Goal: Check status: Check status

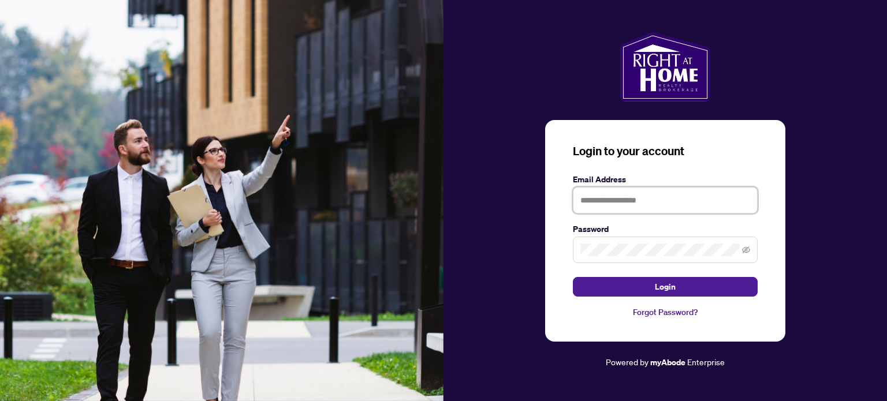
click at [584, 199] on input "text" at bounding box center [665, 200] width 185 height 27
type input "**********"
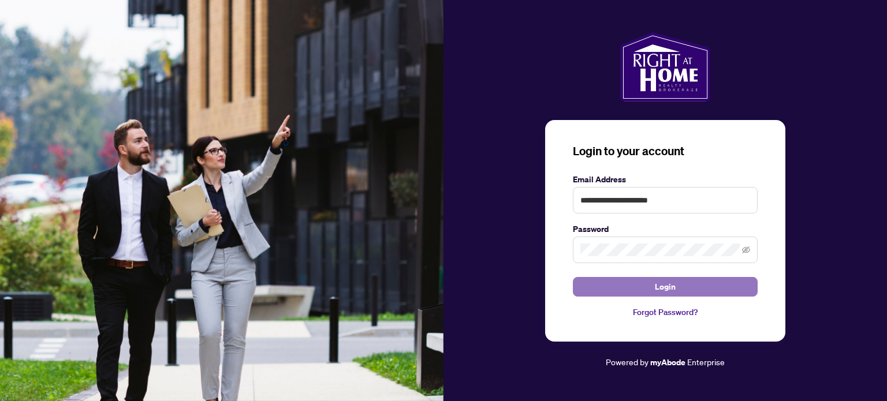
click at [663, 286] on span "Login" at bounding box center [665, 287] width 21 height 18
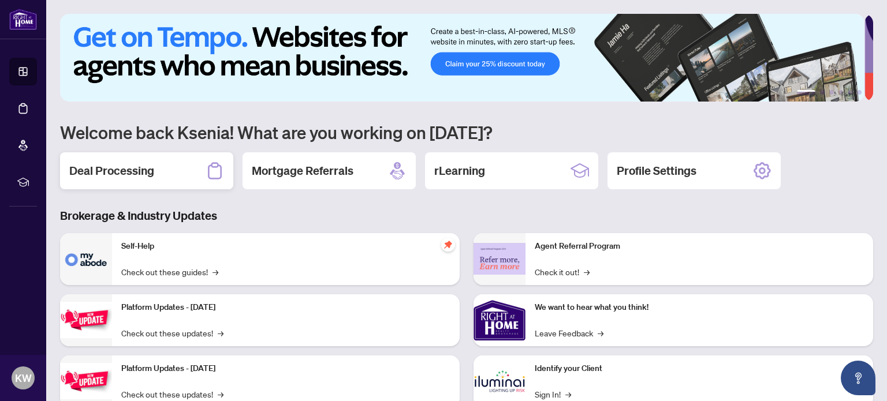
click at [151, 176] on h2 "Deal Processing" at bounding box center [111, 171] width 85 height 16
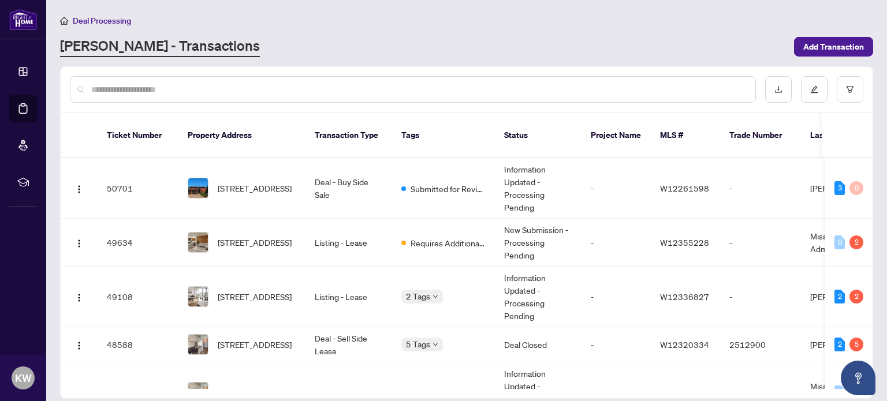
click at [252, 338] on span "[STREET_ADDRESS]" at bounding box center [255, 344] width 74 height 13
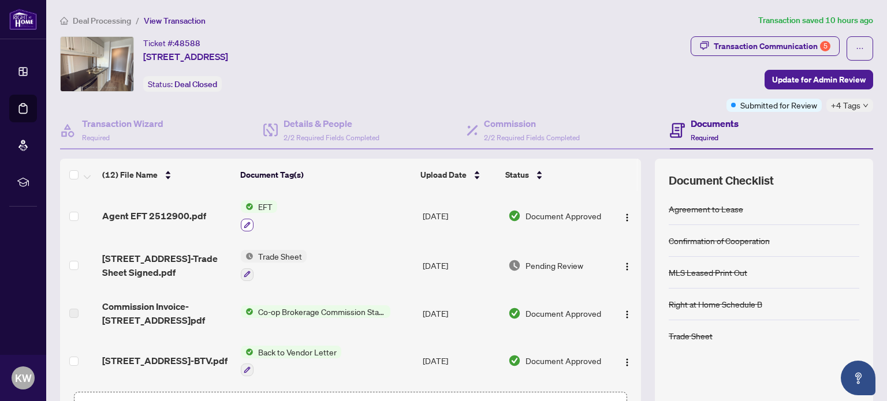
click at [244, 222] on icon "button" at bounding box center [247, 225] width 7 height 7
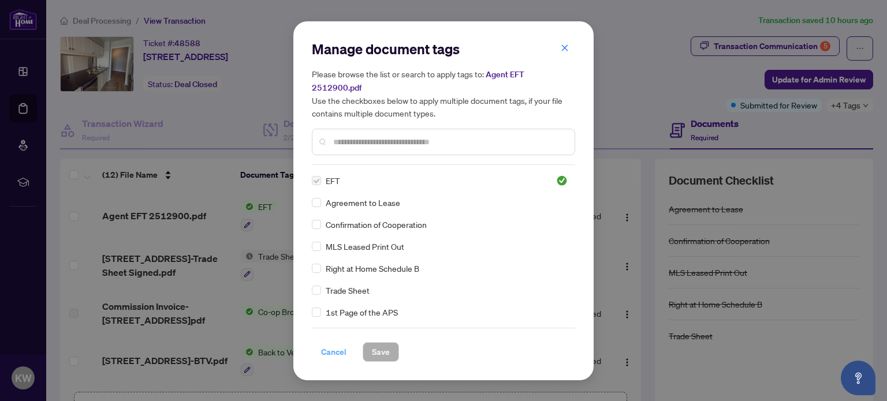
click at [332, 348] on span "Cancel" at bounding box center [333, 352] width 25 height 18
